Goal: Transaction & Acquisition: Purchase product/service

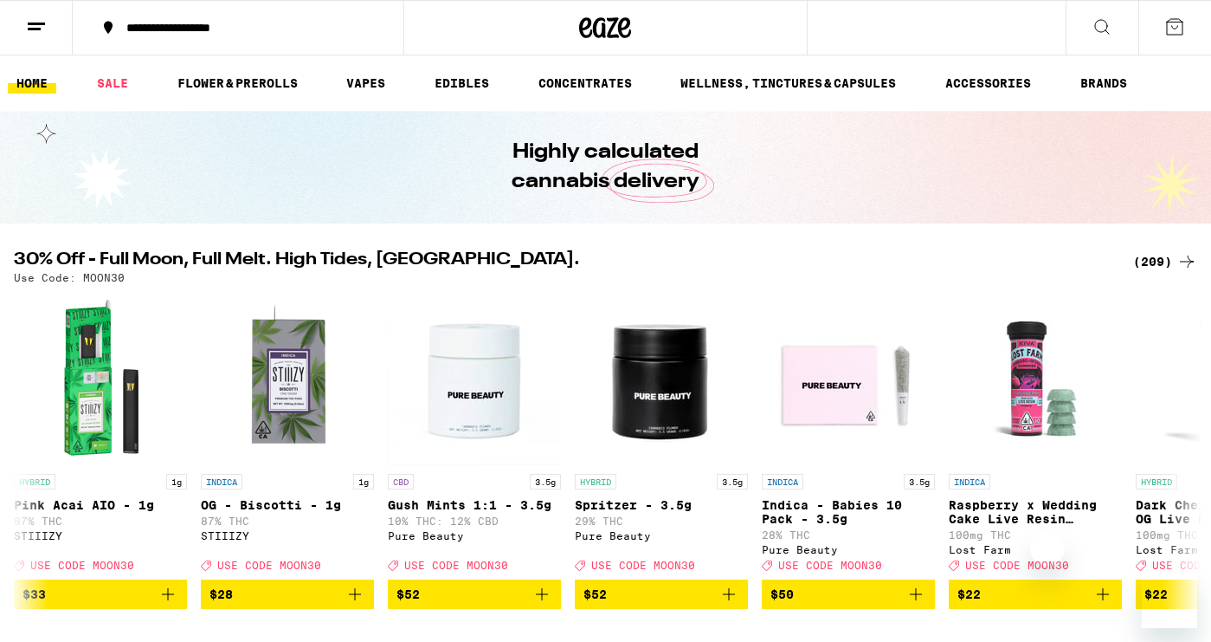
click at [1161, 251] on div "(209)" at bounding box center [1166, 261] width 64 height 21
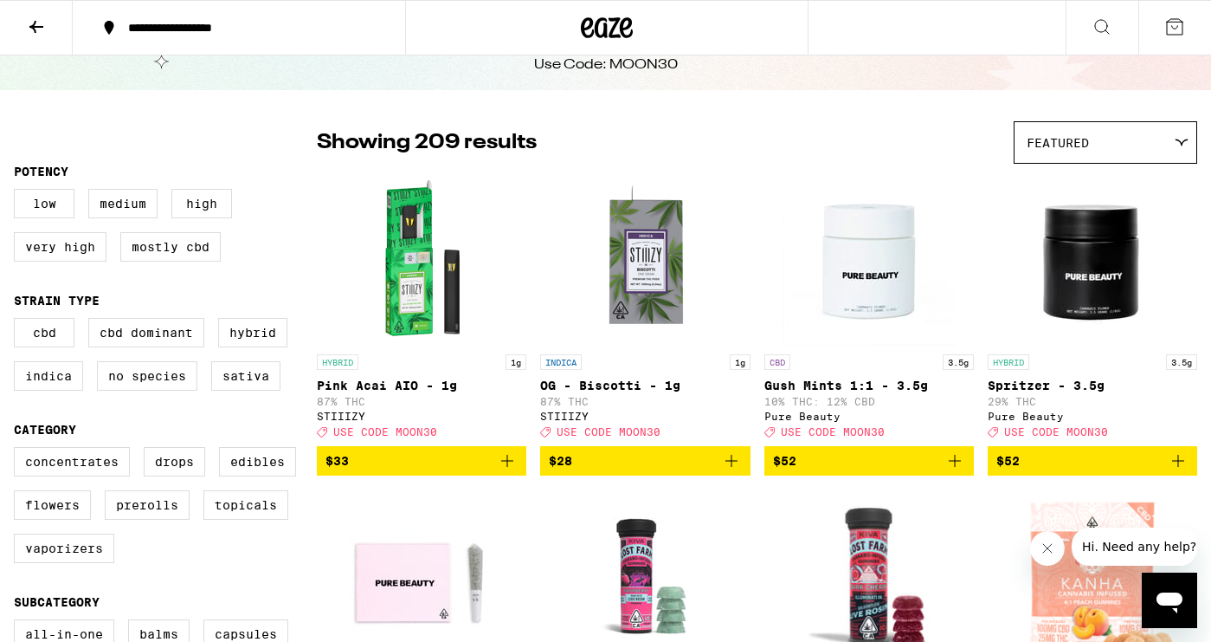
scroll to position [87, 0]
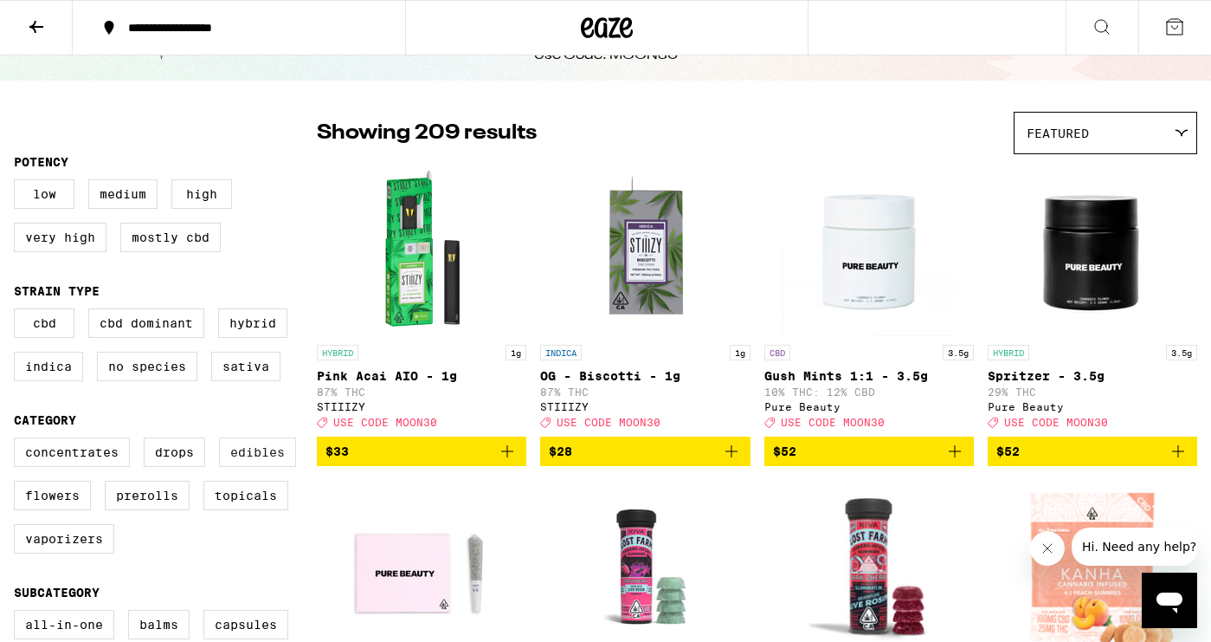
click at [259, 467] on label "Edibles" at bounding box center [257, 451] width 77 height 29
click at [18, 441] on input "Edibles" at bounding box center [17, 440] width 1 height 1
checkbox input "true"
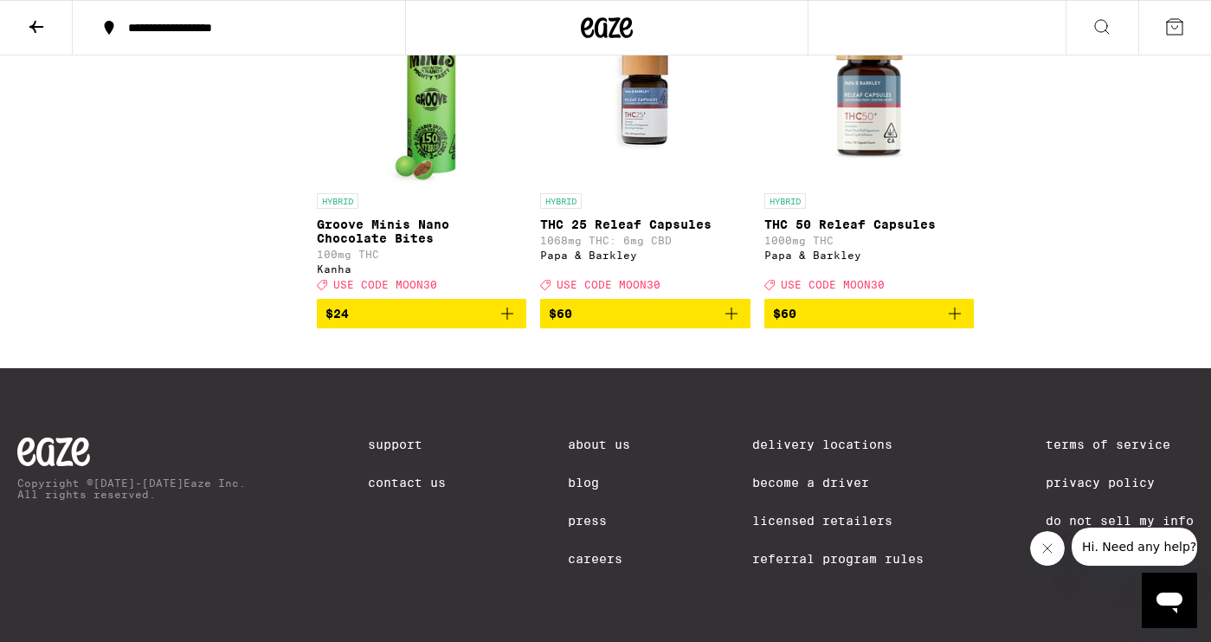
scroll to position [8027, 0]
